Goal: Task Accomplishment & Management: Complete application form

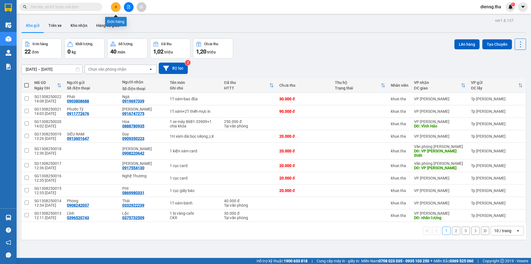
click at [114, 8] on icon "plus" at bounding box center [116, 7] width 4 height 4
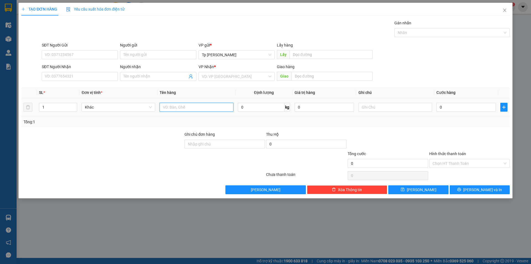
click at [165, 110] on input "text" at bounding box center [197, 107] width 74 height 9
type input "1 goi xop tran = LK"
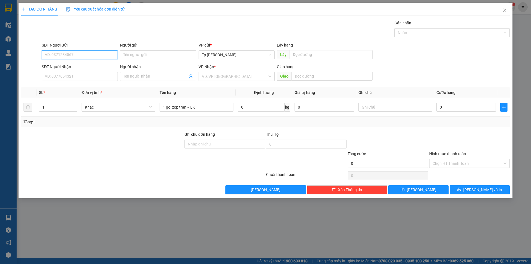
click at [69, 50] on input "SĐT Người Gửi" at bounding box center [80, 54] width 76 height 9
click at [59, 53] on input "0838235338" at bounding box center [80, 54] width 76 height 9
type input "0838238338"
click at [153, 57] on input "Người gửi" at bounding box center [158, 54] width 76 height 9
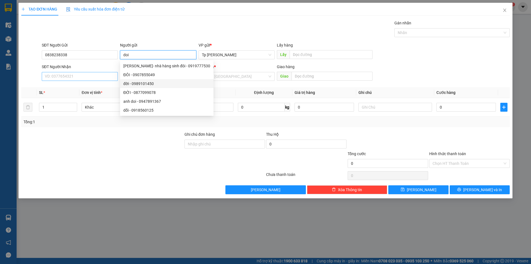
type input "doi"
click at [93, 79] on input "SĐT Người Nhận" at bounding box center [80, 76] width 76 height 9
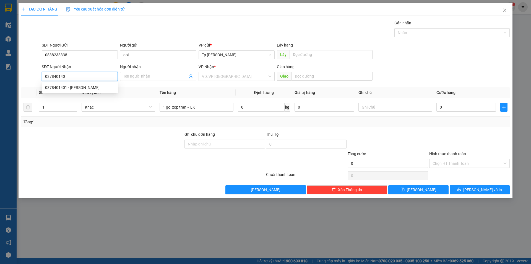
type input "0378401401"
click at [80, 91] on div "0378401401 - [PERSON_NAME]" at bounding box center [80, 87] width 76 height 9
type input "[PERSON_NAME]"
type input "0378401401"
click at [80, 86] on div "Transit Pickup Surcharge Ids Transit Deliver Surcharge Ids Transit Deliver Surc…" at bounding box center [265, 107] width 488 height 174
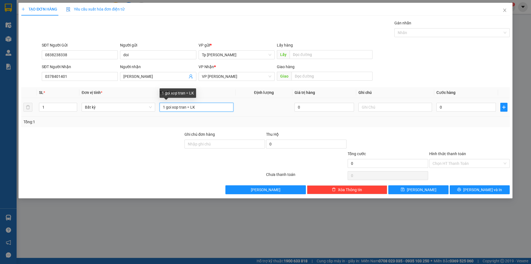
click at [187, 107] on input "1 goi xop tran = LK" at bounding box center [197, 107] width 74 height 9
type input "1 goi xop trang = LK"
click at [468, 106] on input "0" at bounding box center [465, 107] width 59 height 9
type input "3"
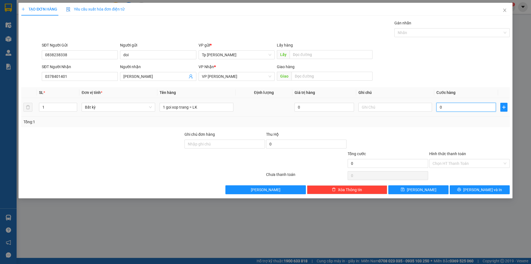
type input "3"
type input "30"
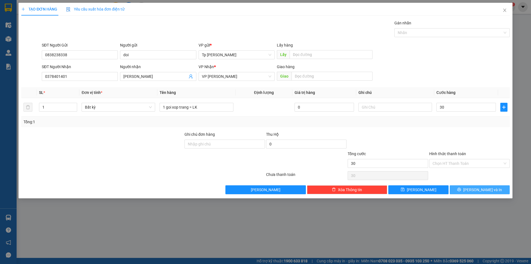
click at [480, 188] on span "[PERSON_NAME] và In" at bounding box center [482, 189] width 39 height 6
type input "30.000"
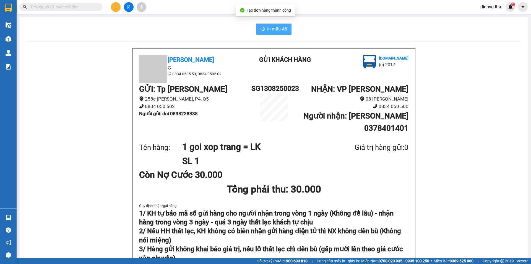
click at [281, 32] on span "In mẫu A5" at bounding box center [277, 28] width 20 height 7
click at [271, 31] on span "In mẫu A5" at bounding box center [277, 28] width 20 height 7
